Goal: Task Accomplishment & Management: Use online tool/utility

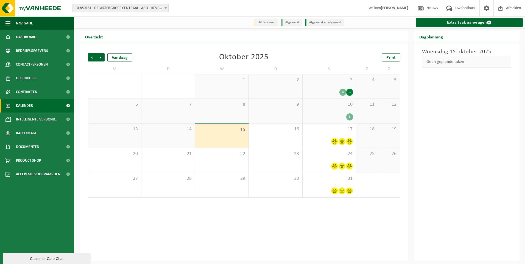
click at [321, 218] on div "Vorige Volgende Vandaag Oktober 2025 Print M D W D V Z Z 29 30 1 2 3 4 3 4 5 6 …" at bounding box center [244, 151] width 329 height 219
click at [471, 23] on link "Extra taak aanvragen" at bounding box center [469, 22] width 107 height 9
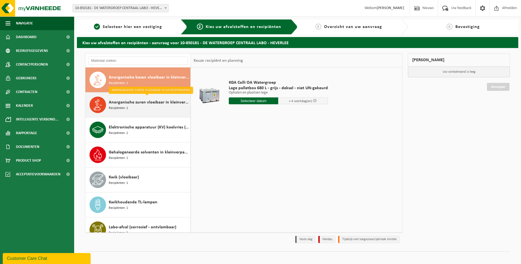
click at [152, 108] on div "Anorganische zuren vloeibaar in kleinverpakking Recipiënten: 1" at bounding box center [149, 105] width 80 height 16
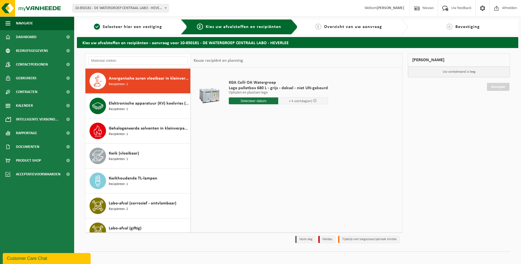
scroll to position [25, 0]
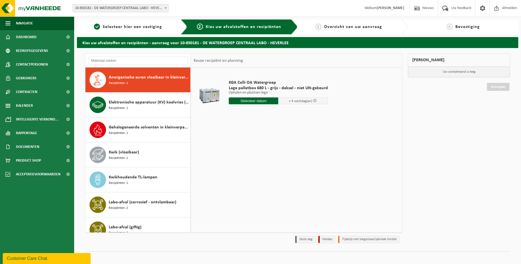
click at [264, 99] on input "text" at bounding box center [254, 100] width 50 height 7
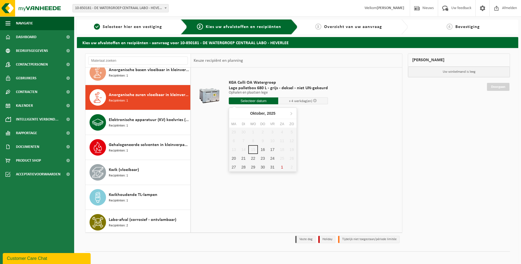
scroll to position [0, 0]
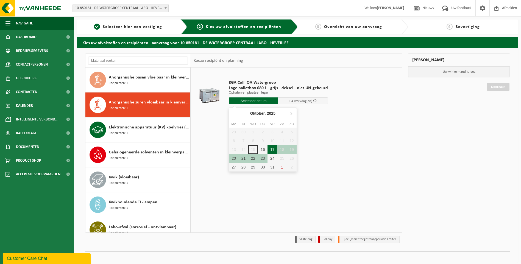
click at [273, 152] on div "17" at bounding box center [272, 149] width 10 height 9
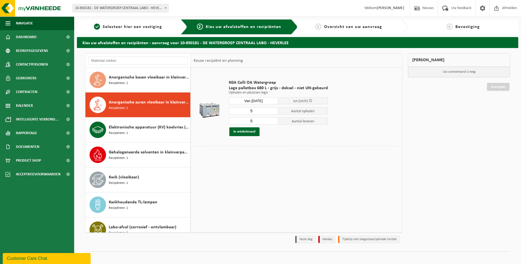
click at [280, 164] on div "KGA Colli OA Watergroep Lage palletbox 680 L - grijs - deksel - niet UN-gekeurd…" at bounding box center [296, 150] width 211 height 165
click at [254, 98] on input "Van 2025-10-17" at bounding box center [254, 100] width 50 height 7
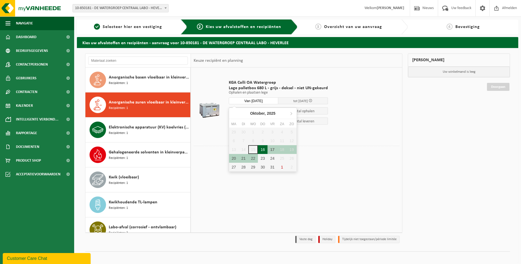
click at [259, 151] on div "16" at bounding box center [263, 149] width 10 height 9
type input "Van 2025-10-16"
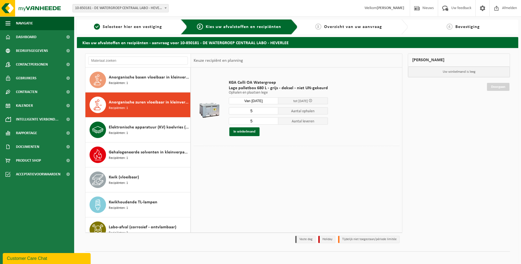
click at [260, 182] on div "KGA Colli OA Watergroep Lage palletbox 680 L - grijs - deksel - niet UN-gekeurd…" at bounding box center [296, 150] width 211 height 165
click at [259, 108] on input "5" at bounding box center [254, 110] width 50 height 7
type input "1"
click at [256, 121] on input "5" at bounding box center [254, 121] width 50 height 7
type input "1"
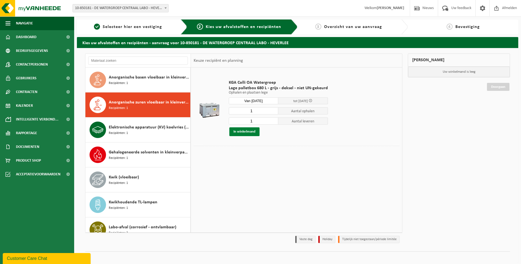
click at [252, 132] on button "In winkelmand" at bounding box center [244, 131] width 30 height 9
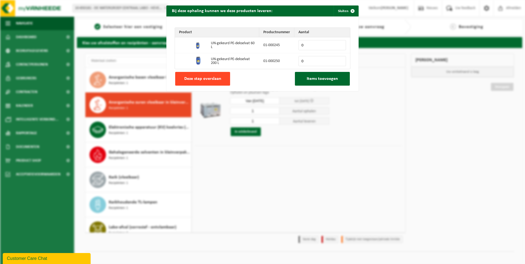
click at [203, 78] on span "Deze stap overslaan" at bounding box center [202, 79] width 37 height 4
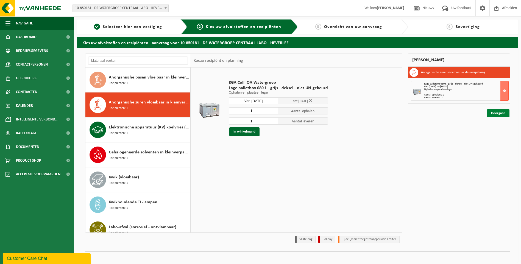
click at [488, 116] on link "Doorgaan" at bounding box center [498, 113] width 23 height 8
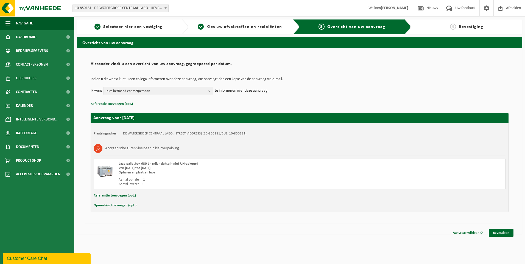
click at [212, 93] on b "button" at bounding box center [210, 91] width 5 height 8
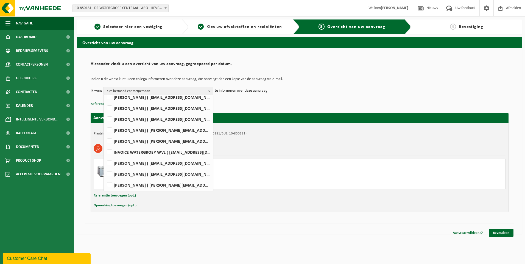
scroll to position [201, 0]
click at [138, 170] on label "[PERSON_NAME] ( [EMAIL_ADDRESS][DOMAIN_NAME] )" at bounding box center [158, 173] width 104 height 8
click at [105, 166] on input "[PERSON_NAME] ( [EMAIL_ADDRESS][DOMAIN_NAME] )" at bounding box center [105, 166] width 0 height 0
checkbox input "true"
click at [500, 231] on link "Bevestigen" at bounding box center [501, 233] width 25 height 8
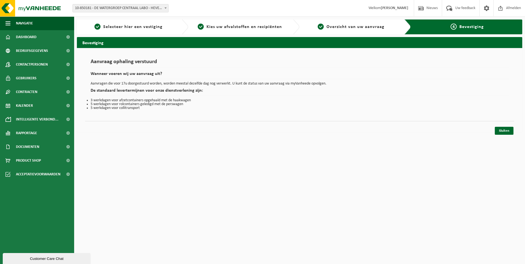
click at [269, 181] on html "Vestiging: 10-850181 - DE WATERGROEP CENTRAAL LABO - HEVERLEE 10-850181 - DE WA…" at bounding box center [262, 132] width 525 height 264
click at [192, 100] on li "3 werkdagen voor afzetcontainers opgehaald met de haakwagen" at bounding box center [300, 101] width 418 height 4
click at [191, 100] on li "3 werkdagen voor afzetcontainers opgehaald met de haakwagen" at bounding box center [300, 101] width 418 height 4
